Goal: Navigation & Orientation: Find specific page/section

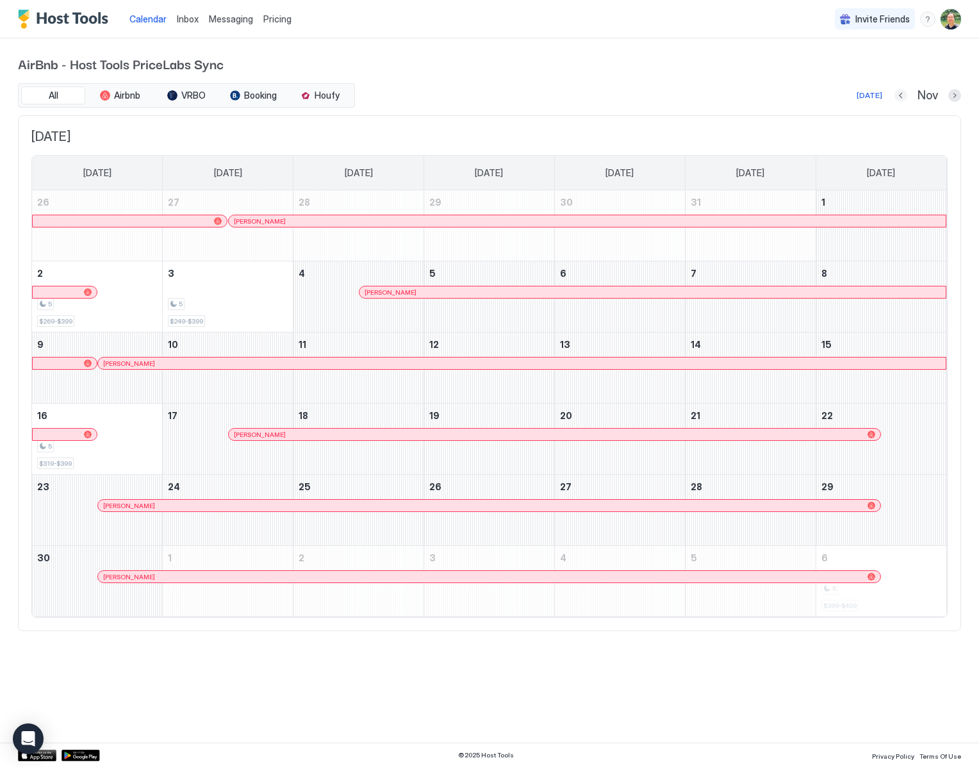
click at [901, 96] on button "Previous month" at bounding box center [901, 95] width 13 height 13
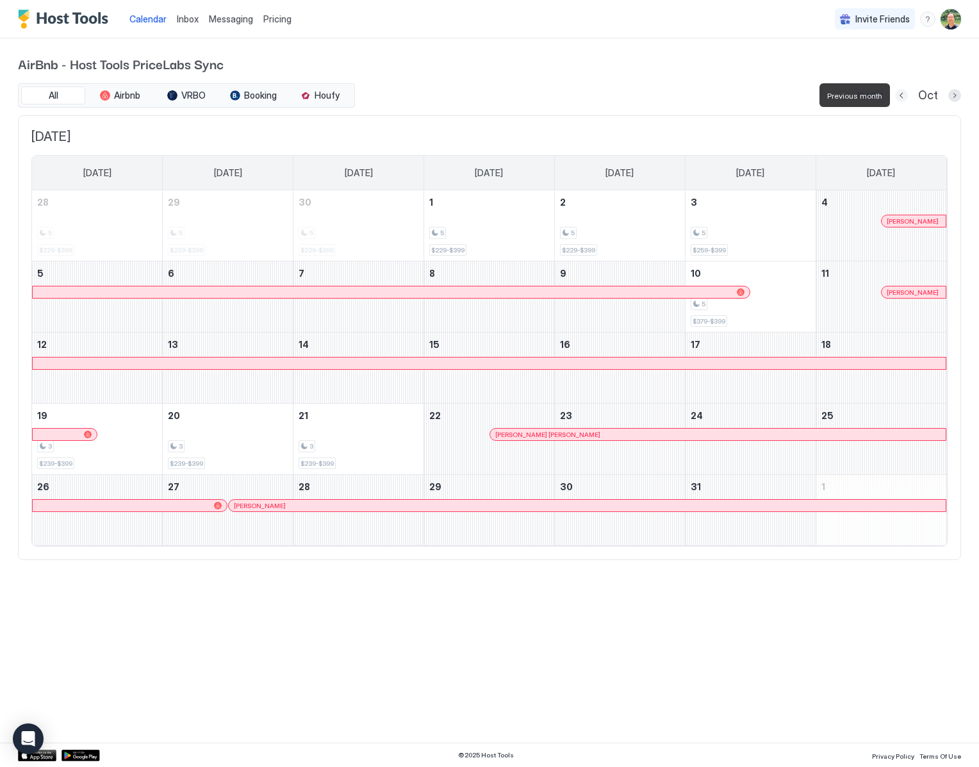
click at [901, 96] on button "Previous month" at bounding box center [901, 95] width 13 height 13
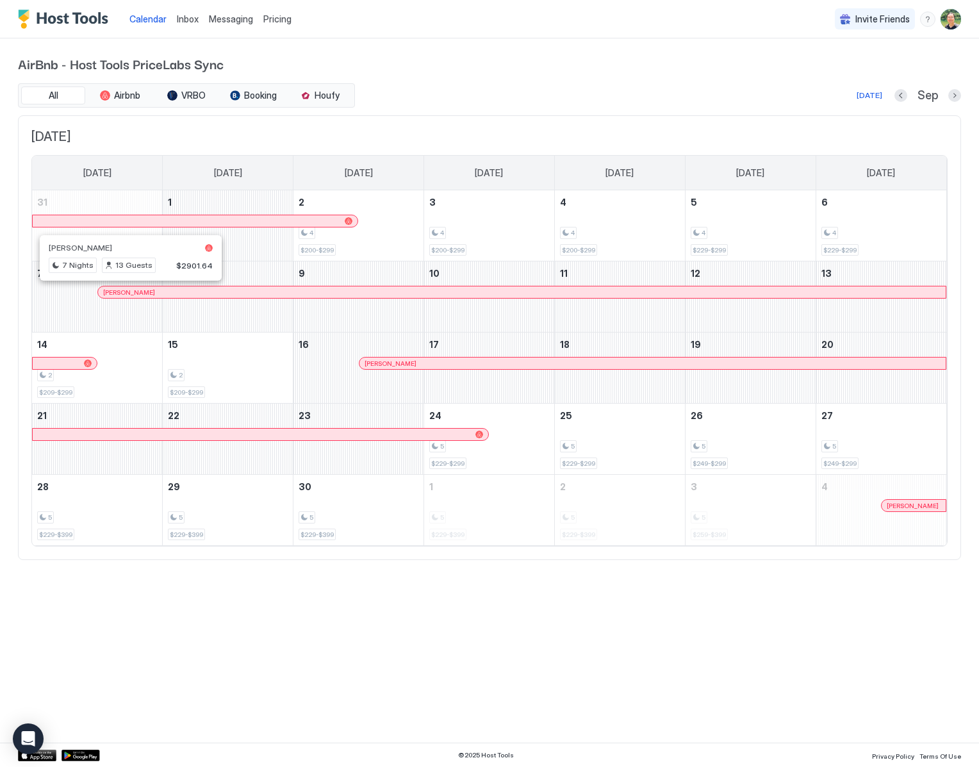
click at [115, 291] on div at bounding box center [115, 292] width 10 height 10
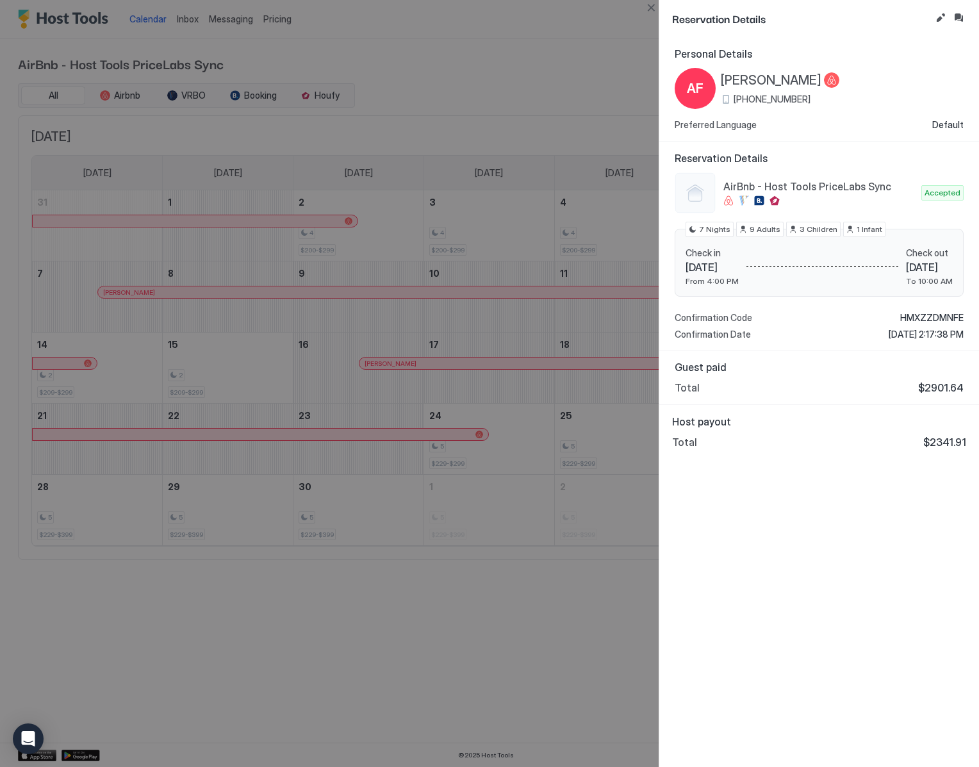
click at [762, 79] on span "[PERSON_NAME]" at bounding box center [771, 80] width 101 height 16
click at [962, 19] on button "Inbox" at bounding box center [958, 17] width 15 height 15
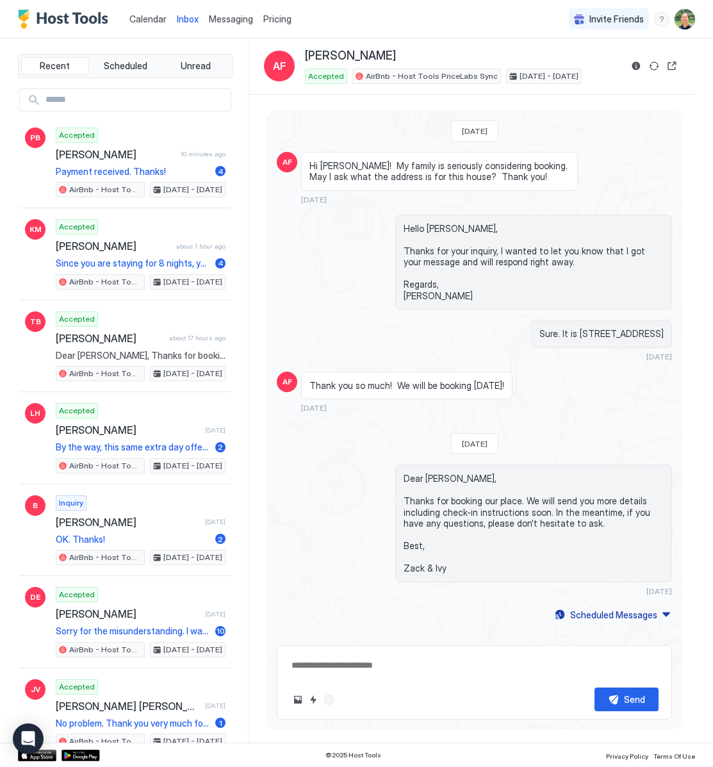
click at [153, 17] on span "Calendar" at bounding box center [147, 18] width 37 height 11
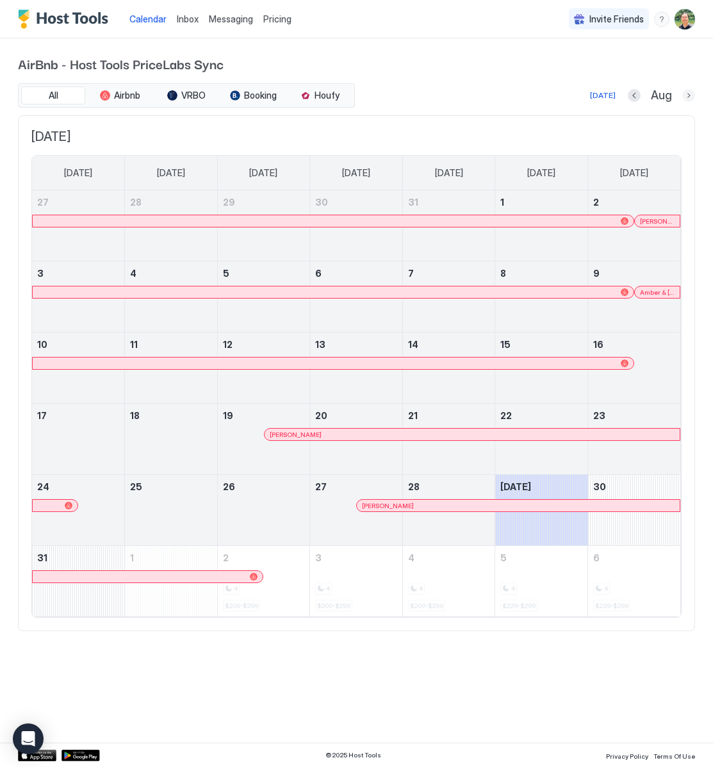
click at [688, 94] on button "Next month" at bounding box center [688, 95] width 13 height 13
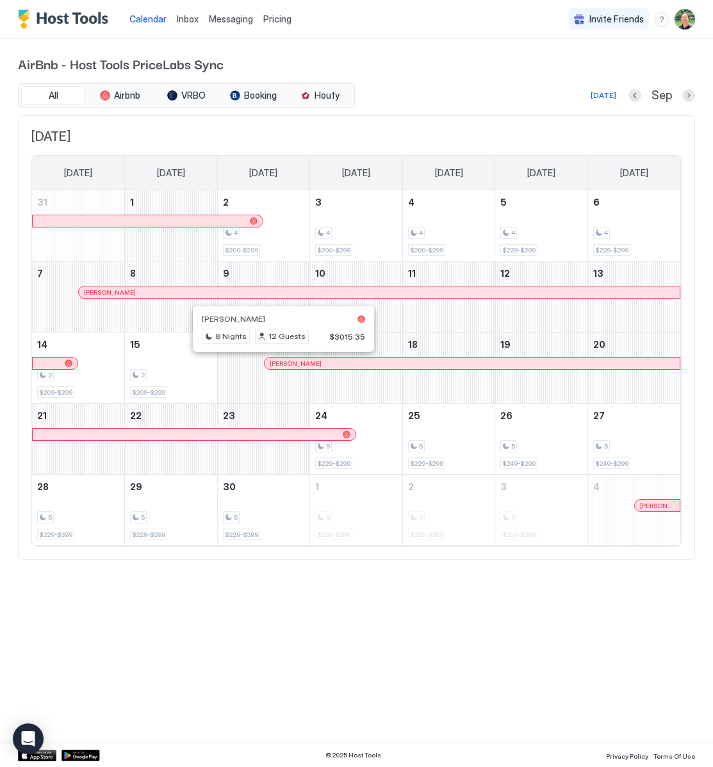
click at [278, 363] on div at bounding box center [278, 363] width 10 height 10
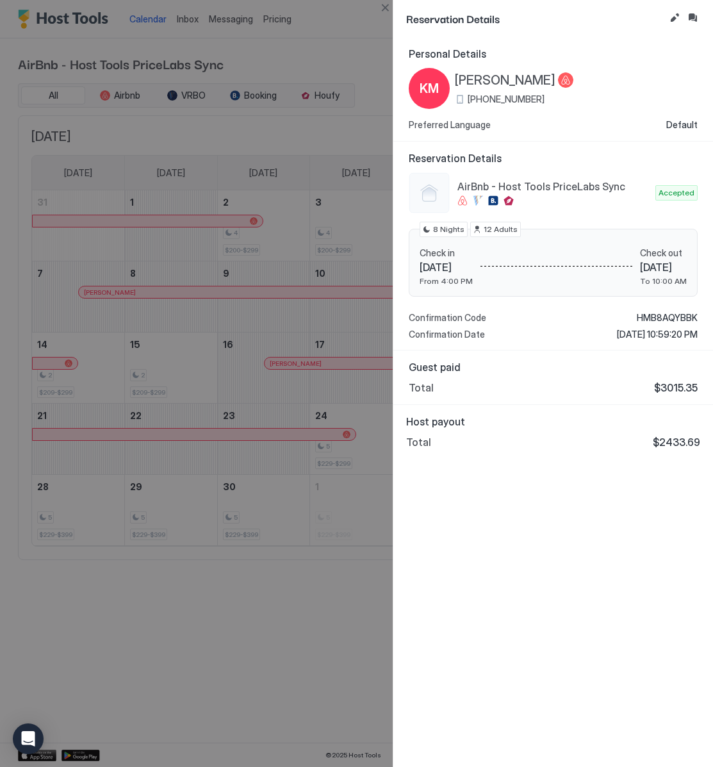
click at [486, 79] on span "[PERSON_NAME]" at bounding box center [505, 80] width 101 height 16
click at [386, 7] on button "Close" at bounding box center [384, 7] width 15 height 15
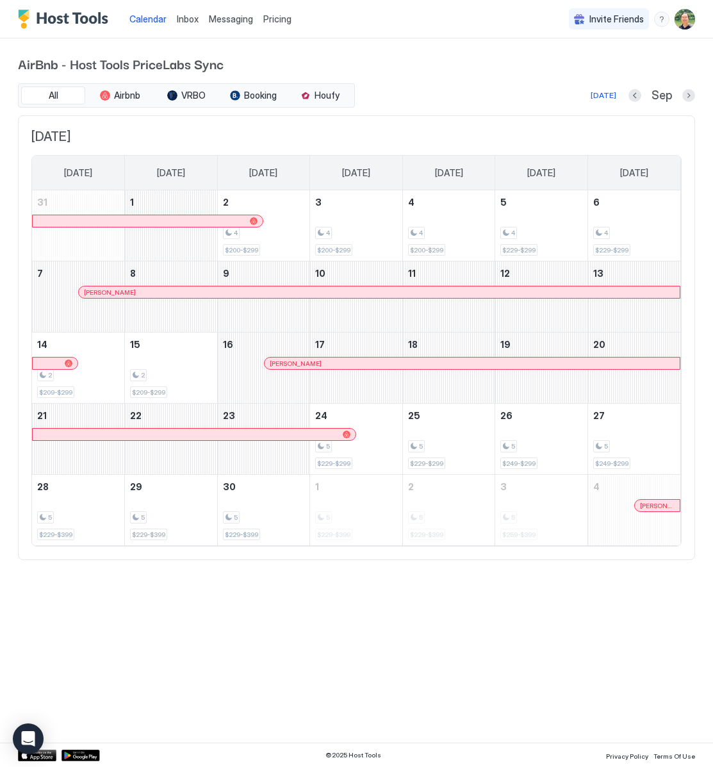
click at [650, 504] on div at bounding box center [650, 505] width 10 height 10
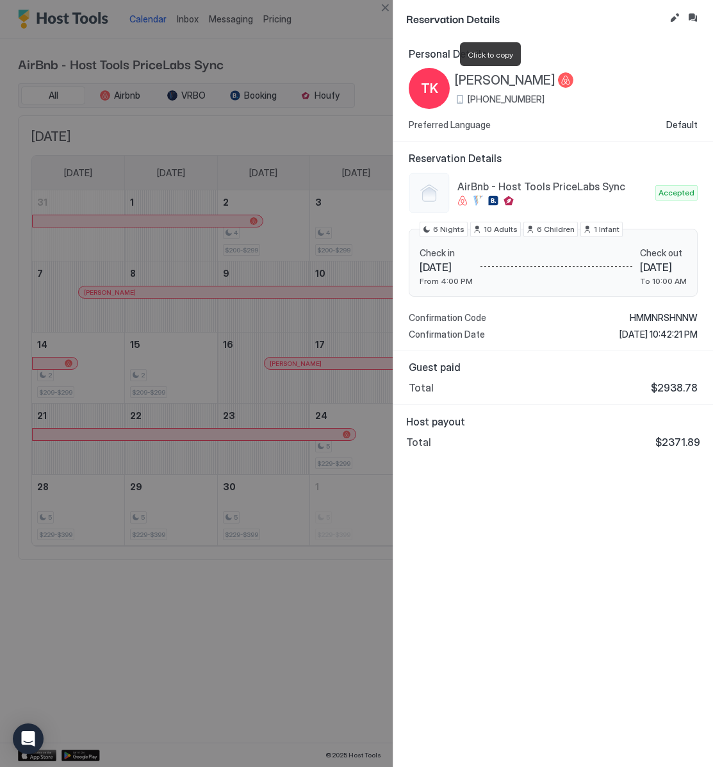
click at [486, 79] on span "[PERSON_NAME]" at bounding box center [505, 80] width 101 height 16
click at [388, 6] on button "Close" at bounding box center [384, 7] width 15 height 15
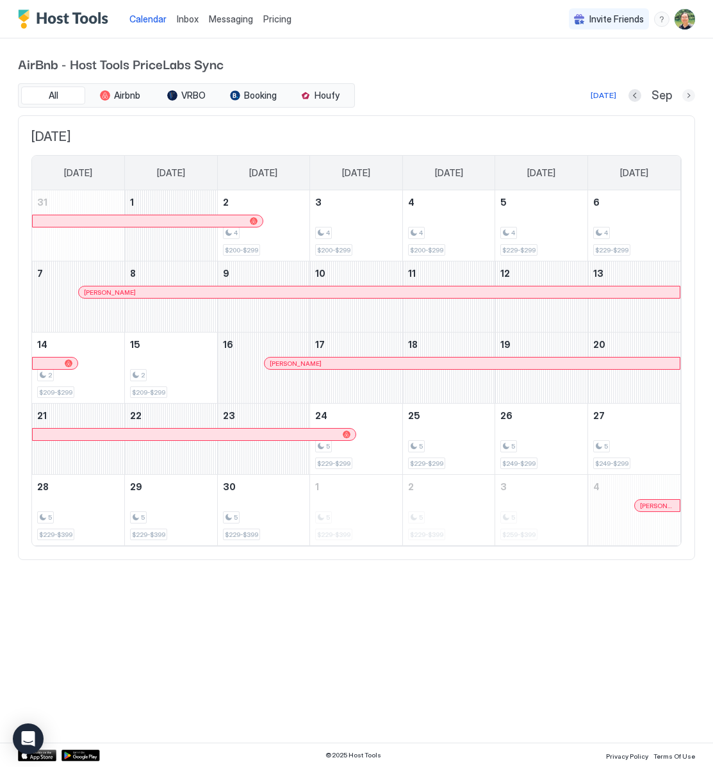
click at [684, 94] on button "Next month" at bounding box center [688, 95] width 13 height 13
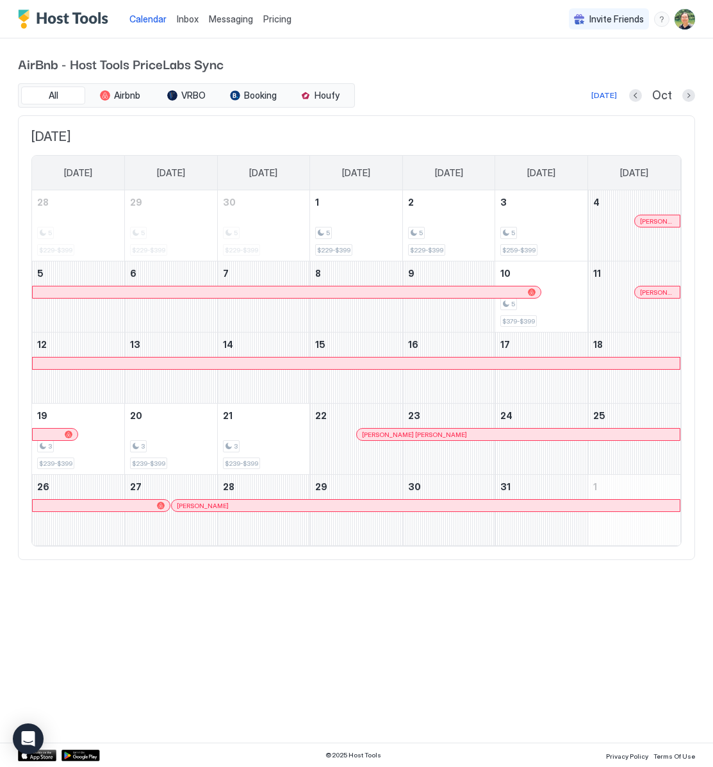
click at [646, 292] on div at bounding box center [646, 292] width 10 height 10
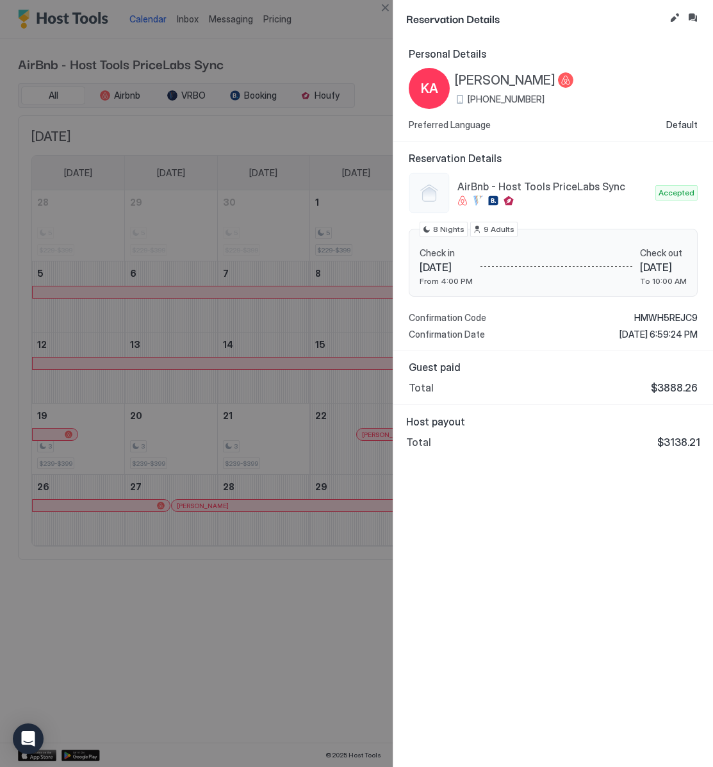
click at [493, 79] on span "[PERSON_NAME]" at bounding box center [505, 80] width 101 height 16
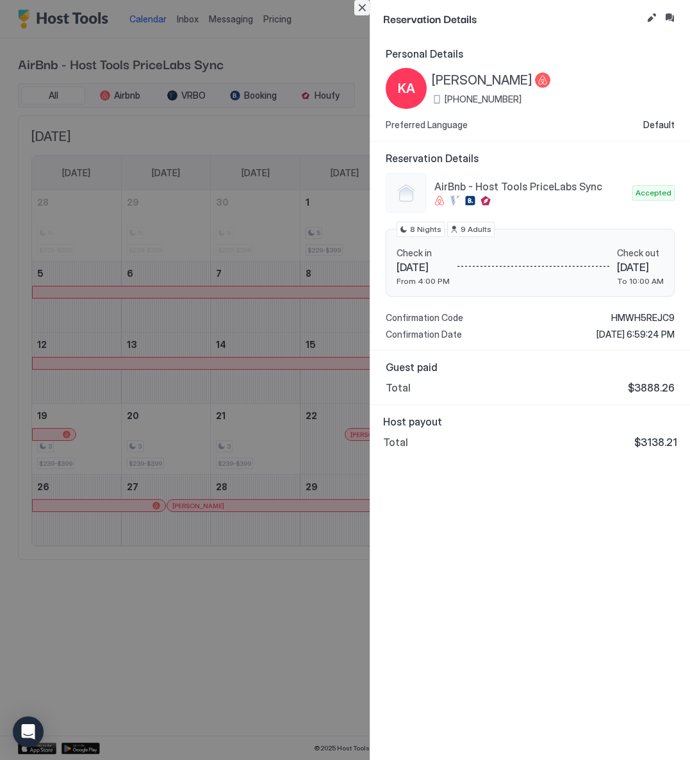
click at [363, 4] on button "Close" at bounding box center [361, 7] width 15 height 15
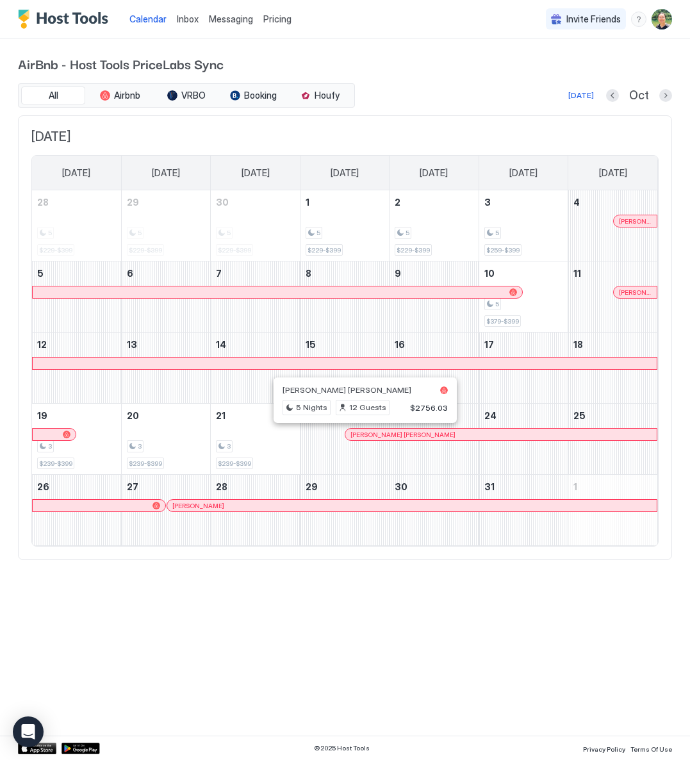
click at [359, 435] on div at bounding box center [359, 434] width 10 height 10
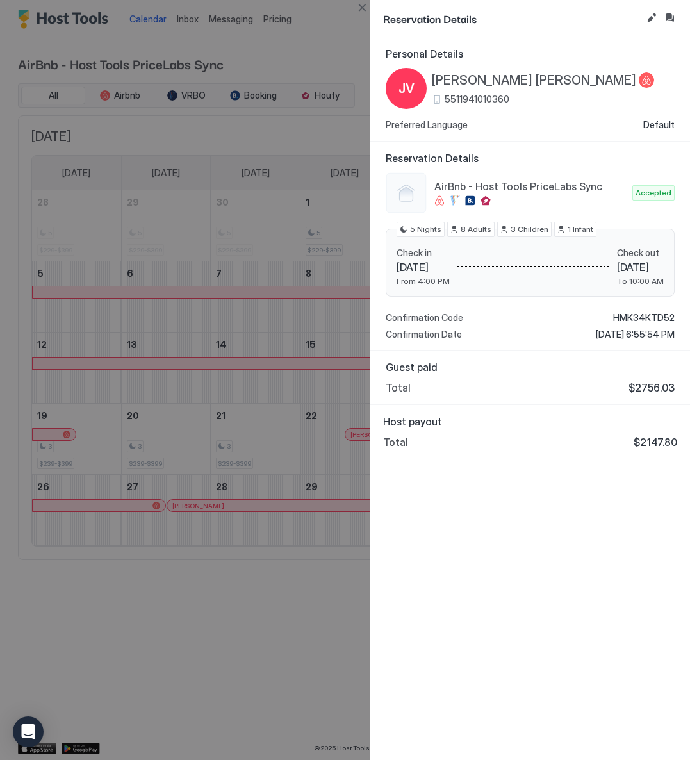
click at [493, 76] on span "[PERSON_NAME] [PERSON_NAME]" at bounding box center [534, 80] width 204 height 16
click at [363, 8] on button "Close" at bounding box center [361, 7] width 15 height 15
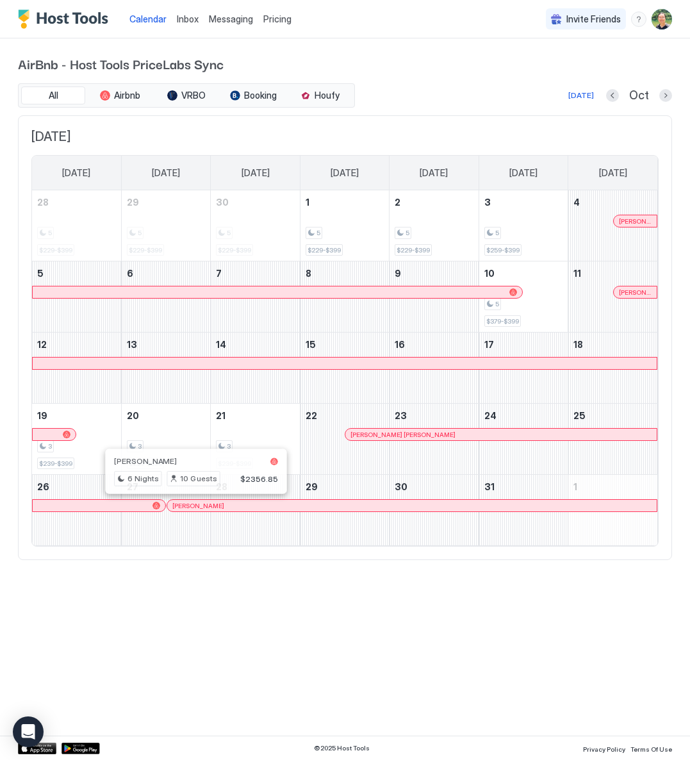
click at [191, 504] on div at bounding box center [191, 505] width 10 height 10
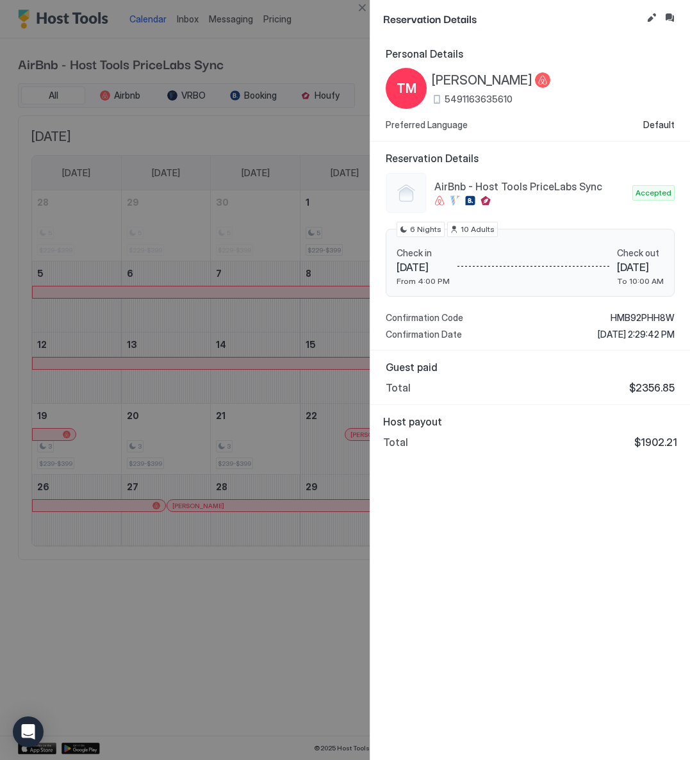
click at [462, 76] on span "[PERSON_NAME]" at bounding box center [482, 80] width 101 height 16
click at [362, 8] on button "Close" at bounding box center [361, 7] width 15 height 15
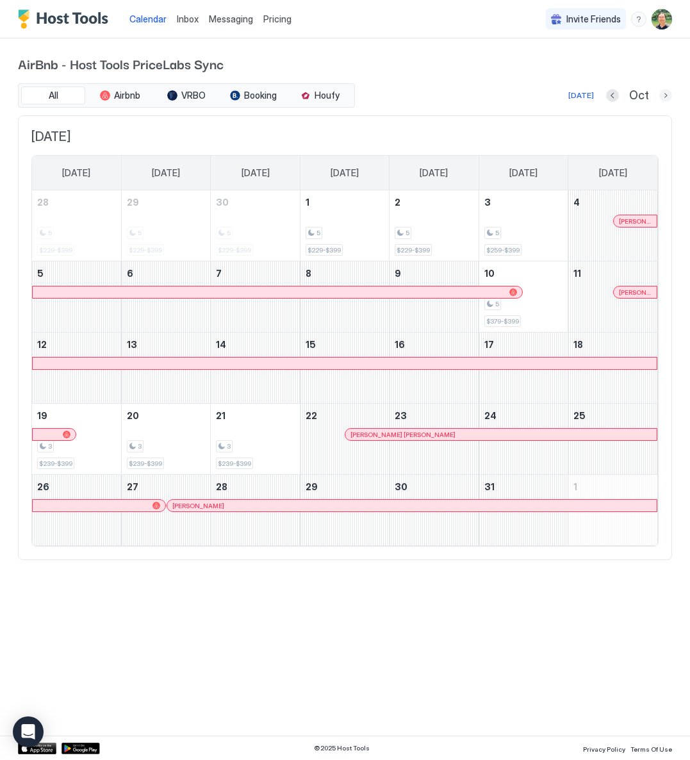
click at [668, 95] on button "Next month" at bounding box center [665, 95] width 13 height 13
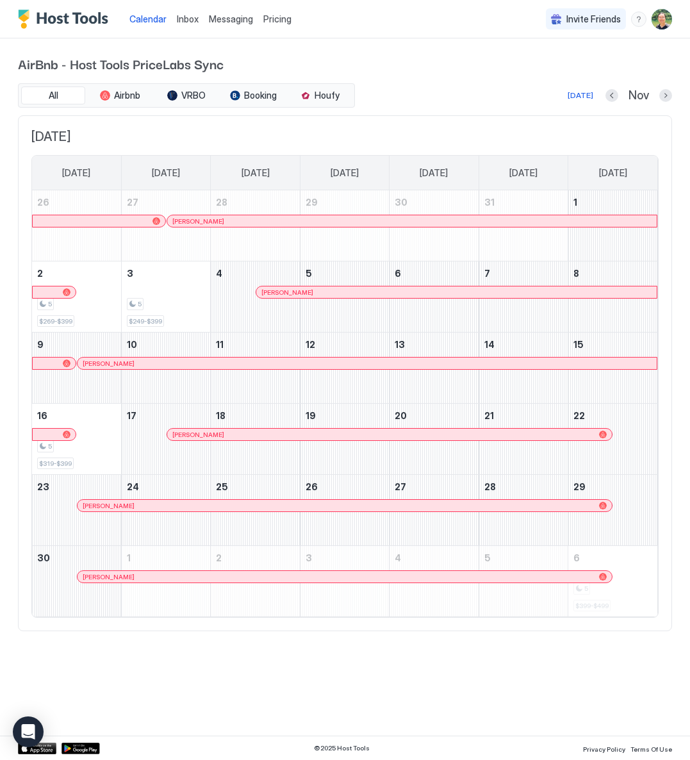
click at [186, 222] on div at bounding box center [186, 221] width 10 height 10
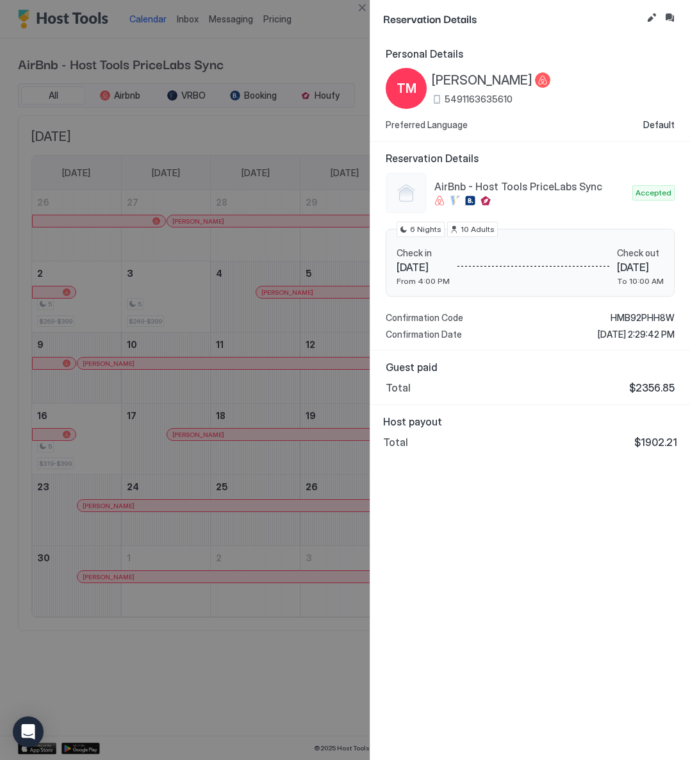
click at [489, 79] on span "[PERSON_NAME]" at bounding box center [482, 80] width 101 height 16
click at [365, 7] on button "Close" at bounding box center [361, 7] width 15 height 15
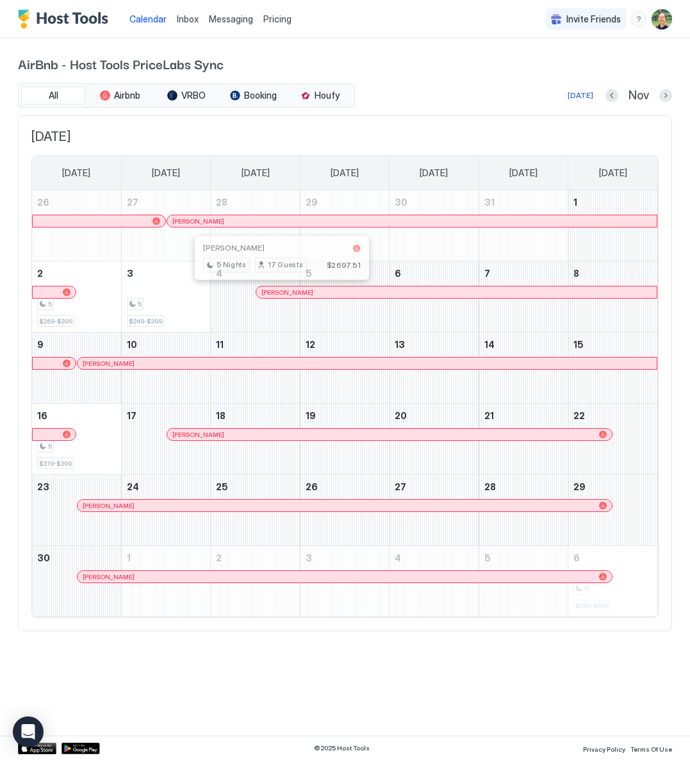
click at [276, 293] on div at bounding box center [275, 292] width 10 height 10
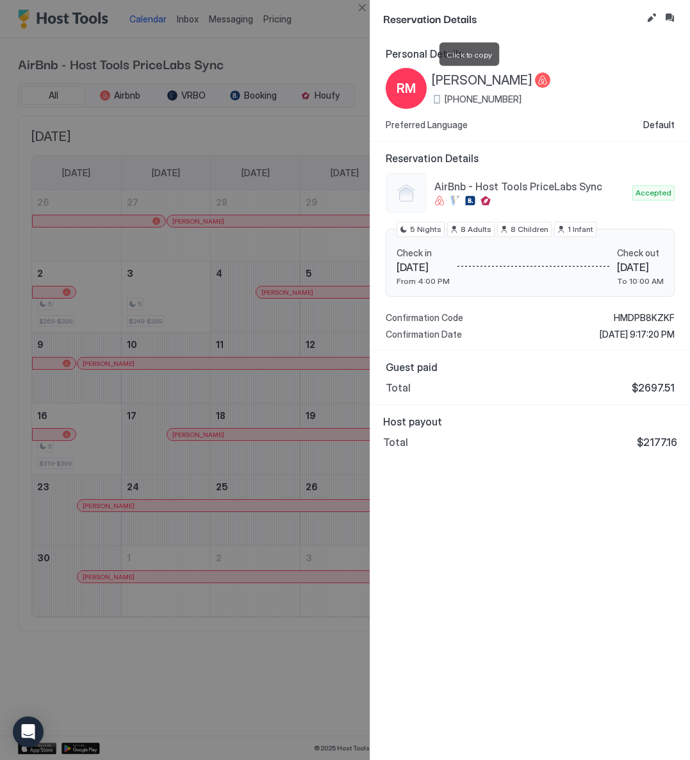
click at [459, 79] on span "[PERSON_NAME]" at bounding box center [482, 80] width 101 height 16
click at [363, 6] on button "Close" at bounding box center [361, 7] width 15 height 15
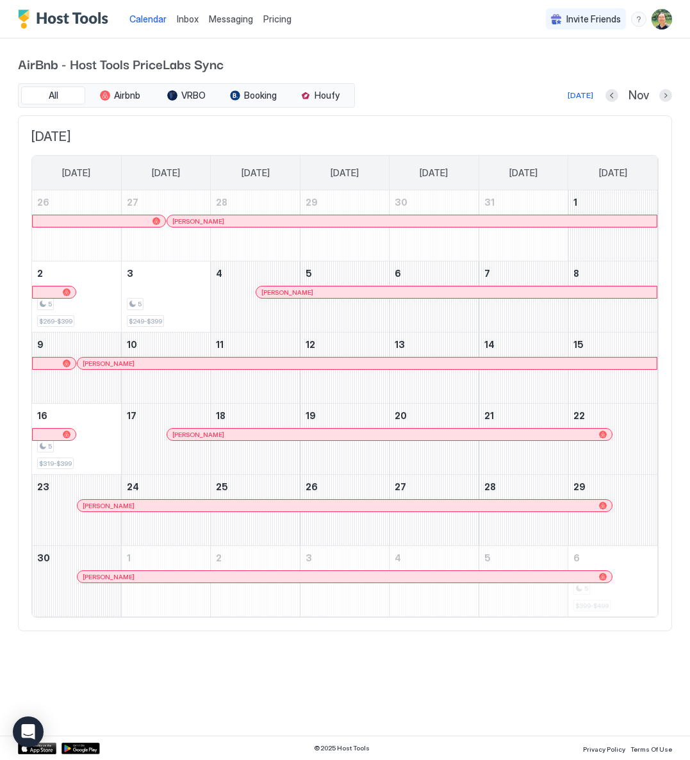
click at [114, 364] on div at bounding box center [114, 363] width 10 height 10
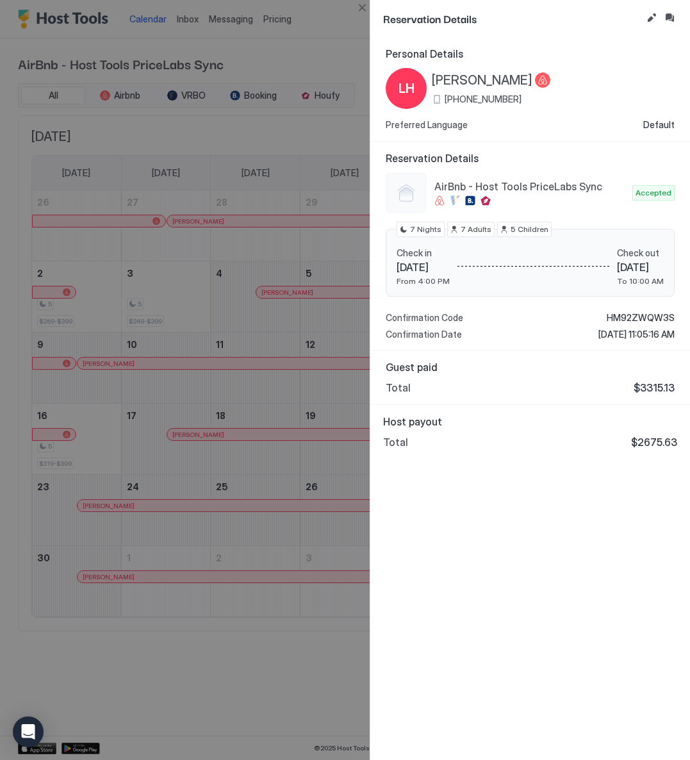
click at [470, 78] on span "[PERSON_NAME]" at bounding box center [482, 80] width 101 height 16
click at [365, 10] on button "Close" at bounding box center [361, 7] width 15 height 15
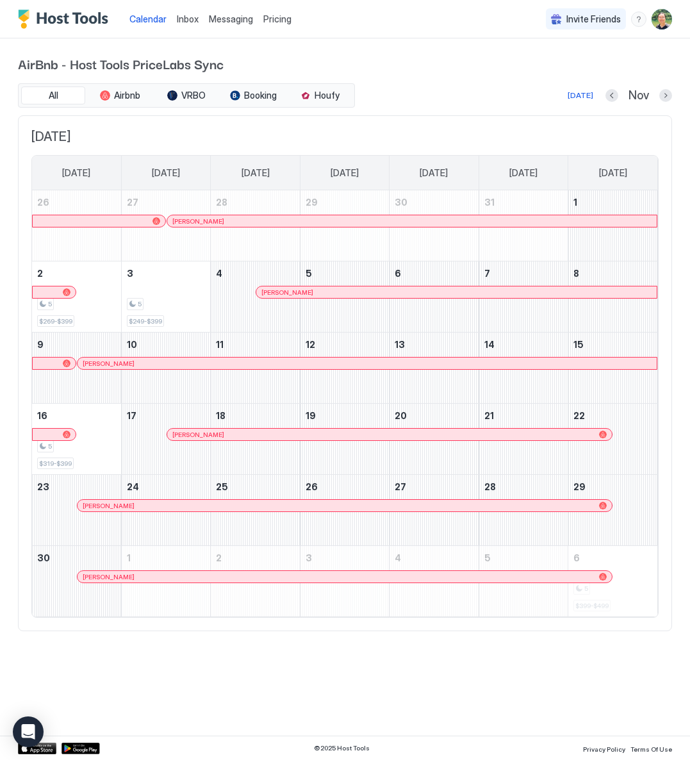
click at [183, 434] on div at bounding box center [183, 434] width 10 height 10
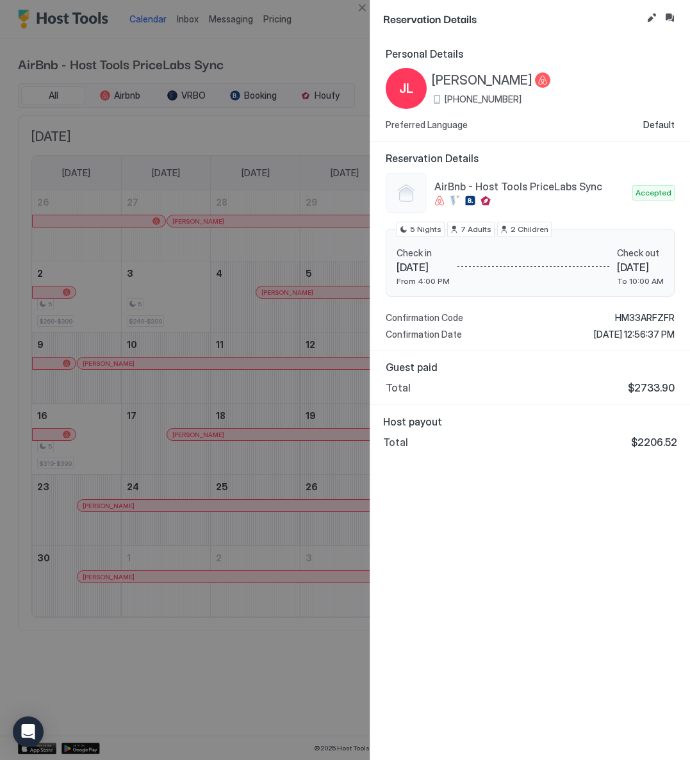
click at [468, 78] on span "[PERSON_NAME]" at bounding box center [482, 80] width 101 height 16
click at [362, 8] on button "Close" at bounding box center [361, 7] width 15 height 15
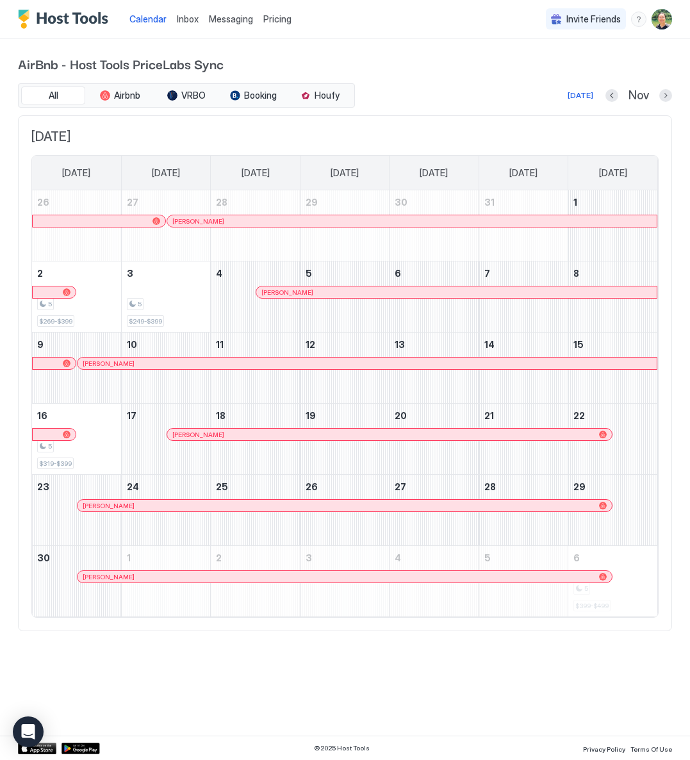
click at [90, 504] on div at bounding box center [88, 505] width 10 height 10
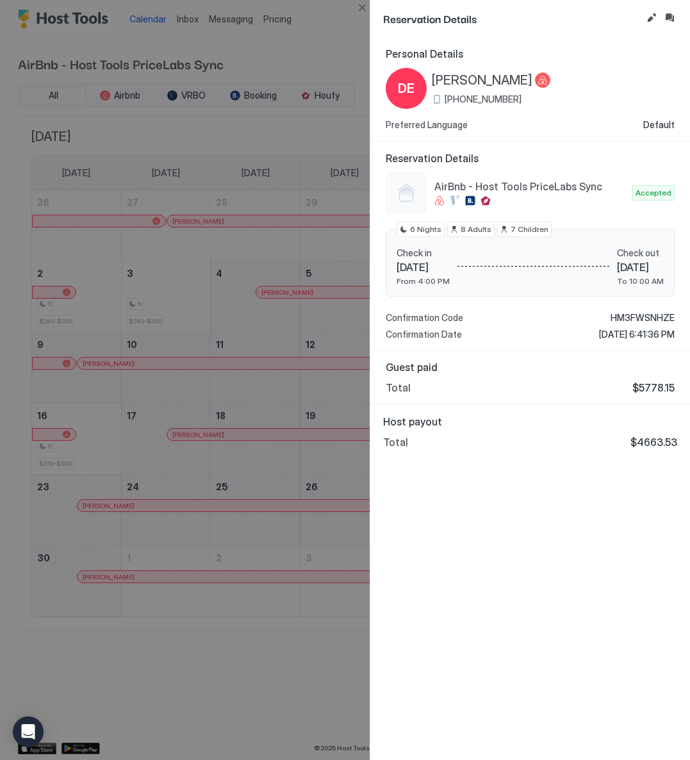
click at [481, 80] on span "[PERSON_NAME]" at bounding box center [482, 80] width 101 height 16
click at [363, 5] on button "Close" at bounding box center [361, 7] width 15 height 15
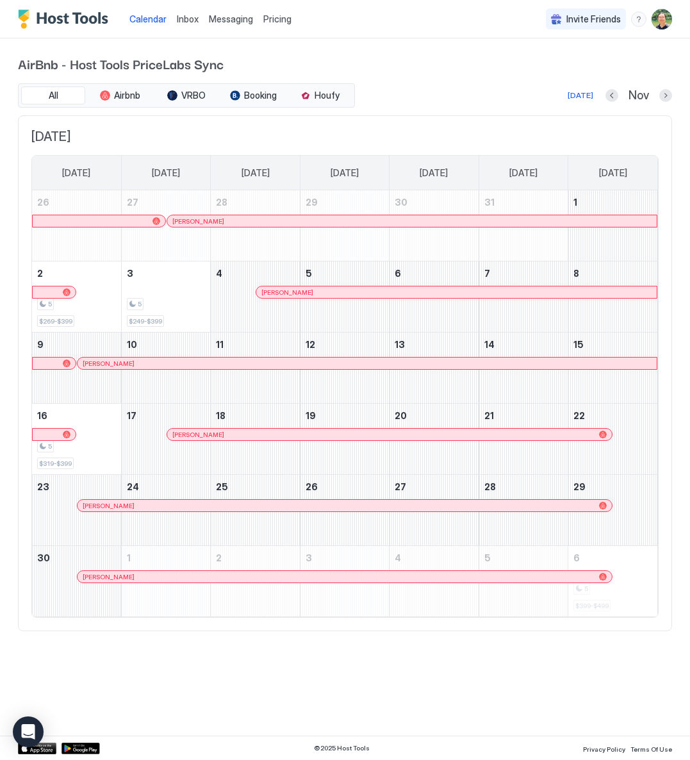
click at [97, 579] on div at bounding box center [97, 577] width 10 height 10
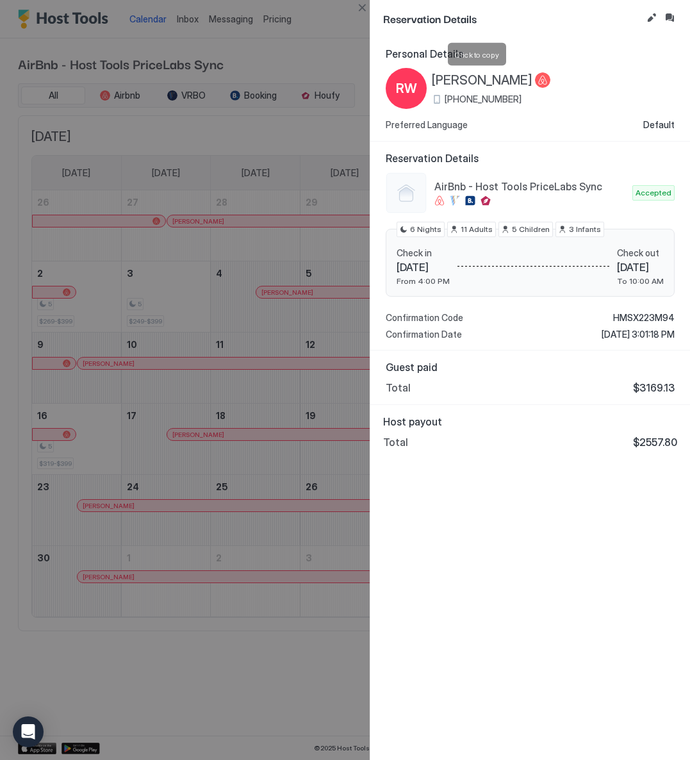
click at [466, 79] on span "[PERSON_NAME]" at bounding box center [482, 80] width 101 height 16
